Goal: Task Accomplishment & Management: Manage account settings

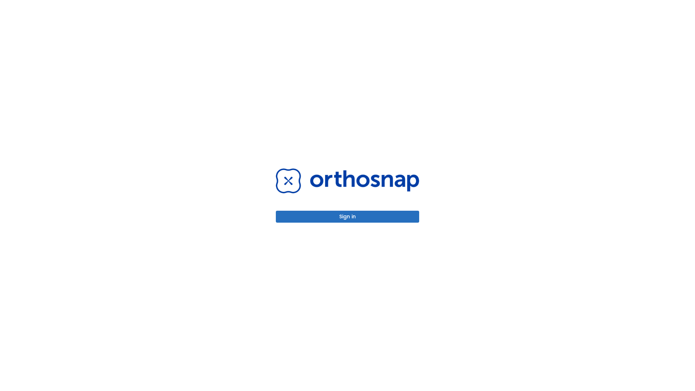
click at [348, 216] on button "Sign in" at bounding box center [347, 217] width 143 height 12
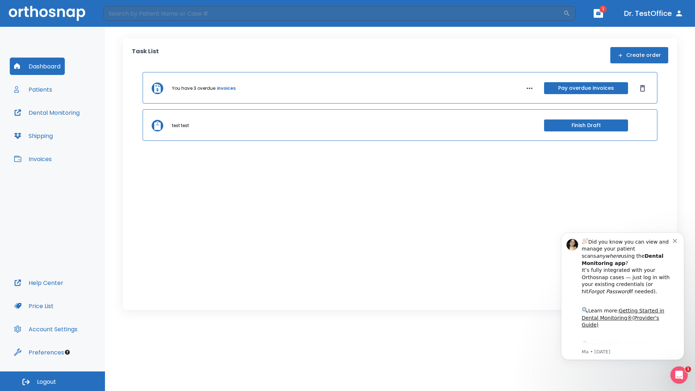
click at [52, 381] on span "Logout" at bounding box center [46, 382] width 19 height 8
